Goal: Navigation & Orientation: Find specific page/section

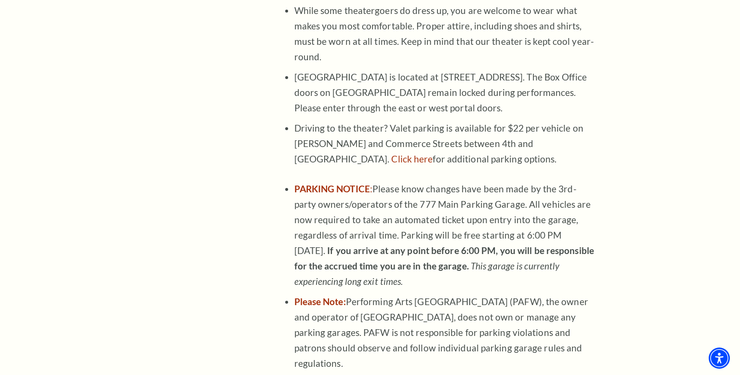
scroll to position [593, 0]
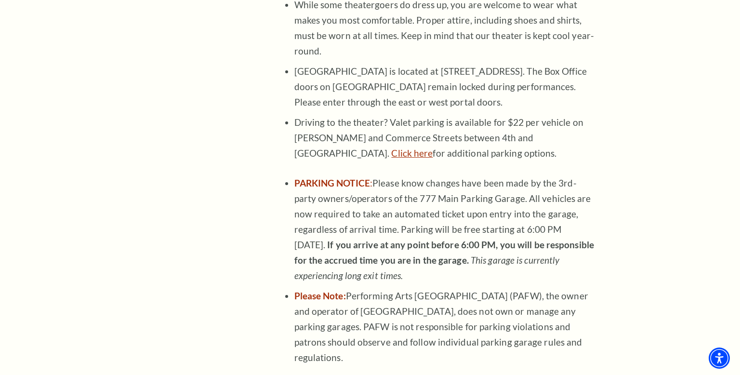
click at [432, 147] on link "Click here" at bounding box center [411, 152] width 41 height 11
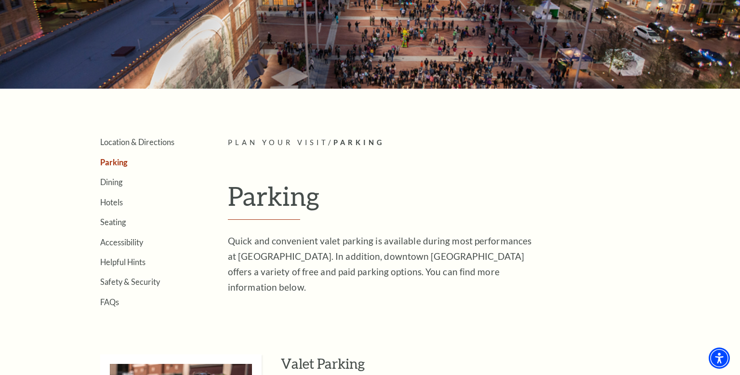
scroll to position [137, 0]
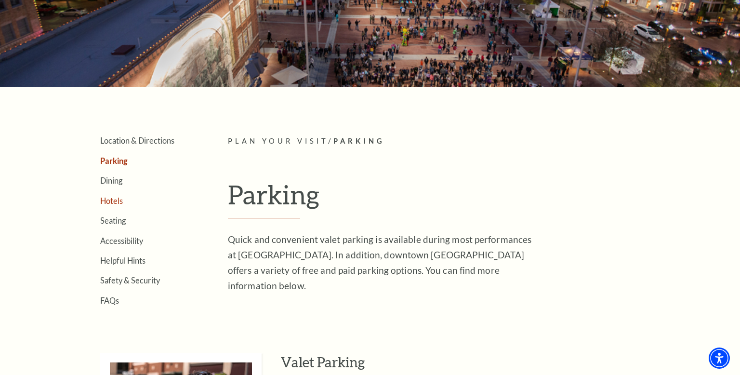
click at [110, 200] on link "Hotels" at bounding box center [111, 200] width 23 height 9
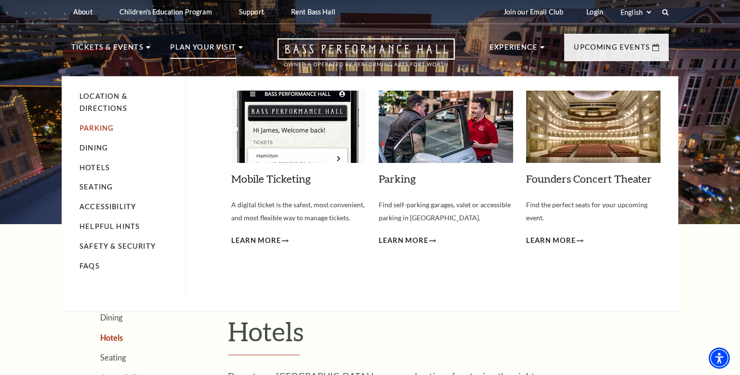
click at [105, 127] on link "Parking" at bounding box center [96, 128] width 34 height 8
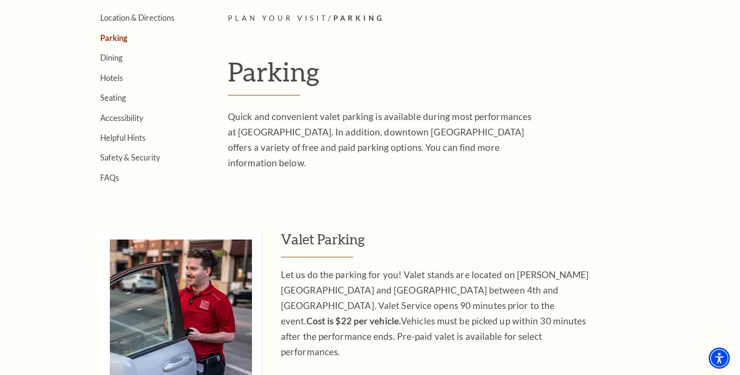
scroll to position [260, 0]
click at [113, 175] on link "FAQs" at bounding box center [109, 176] width 19 height 9
